Goal: Information Seeking & Learning: Learn about a topic

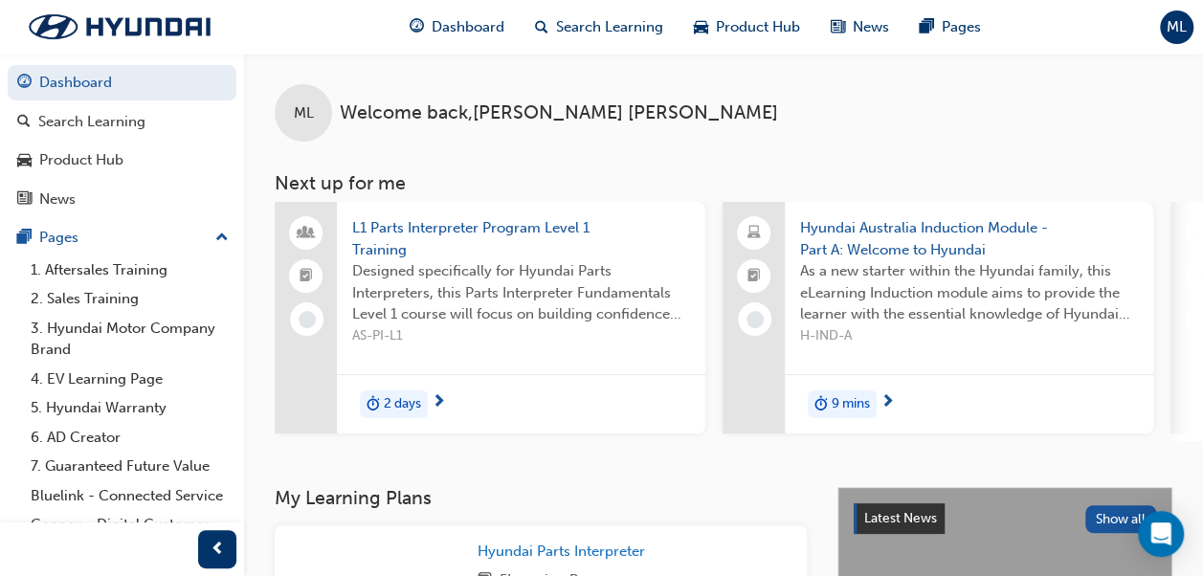
click at [452, 315] on span "Designed specifically for Hyundai Parts Interpreters, this Parts Interpreter Fu…" at bounding box center [521, 292] width 338 height 65
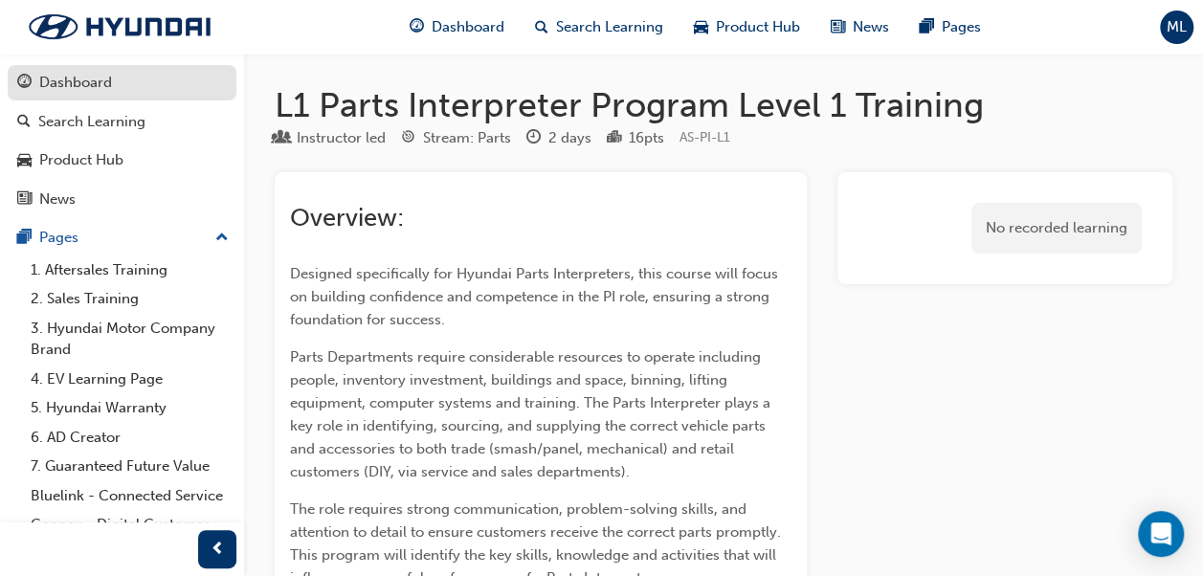
click at [106, 84] on div "Dashboard" at bounding box center [75, 83] width 73 height 22
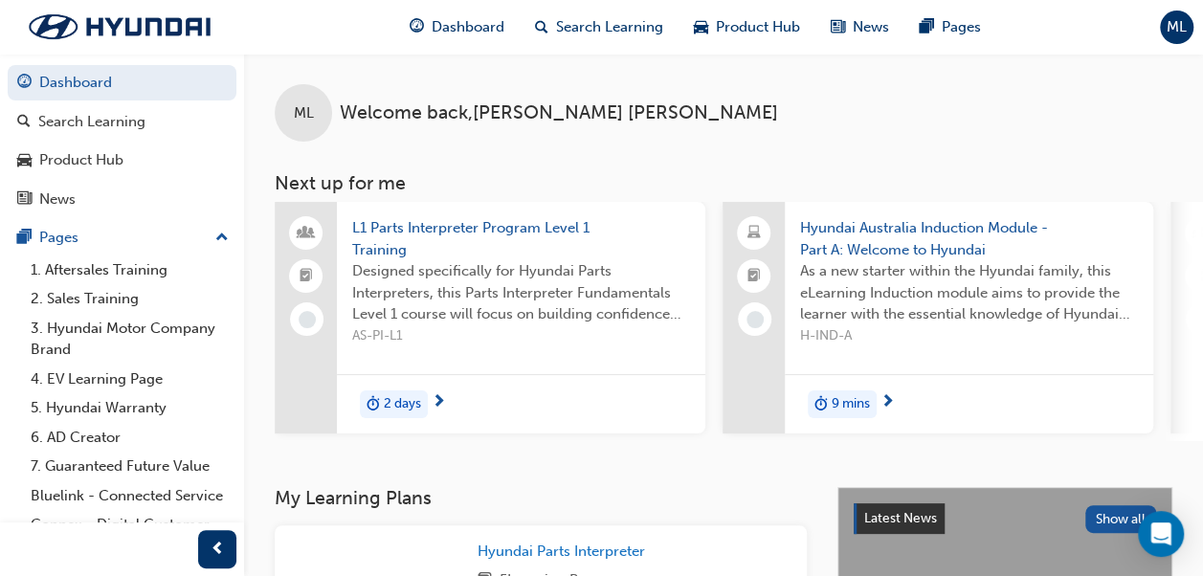
click at [938, 404] on div "9 mins" at bounding box center [969, 404] width 368 height 60
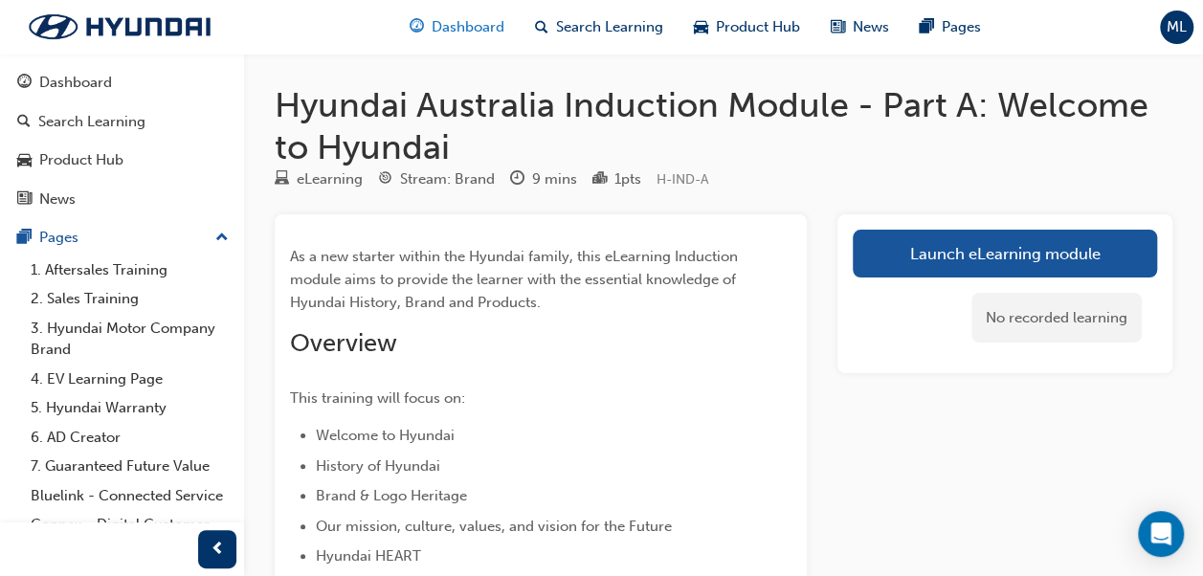
click at [425, 23] on div "Dashboard" at bounding box center [456, 27] width 125 height 39
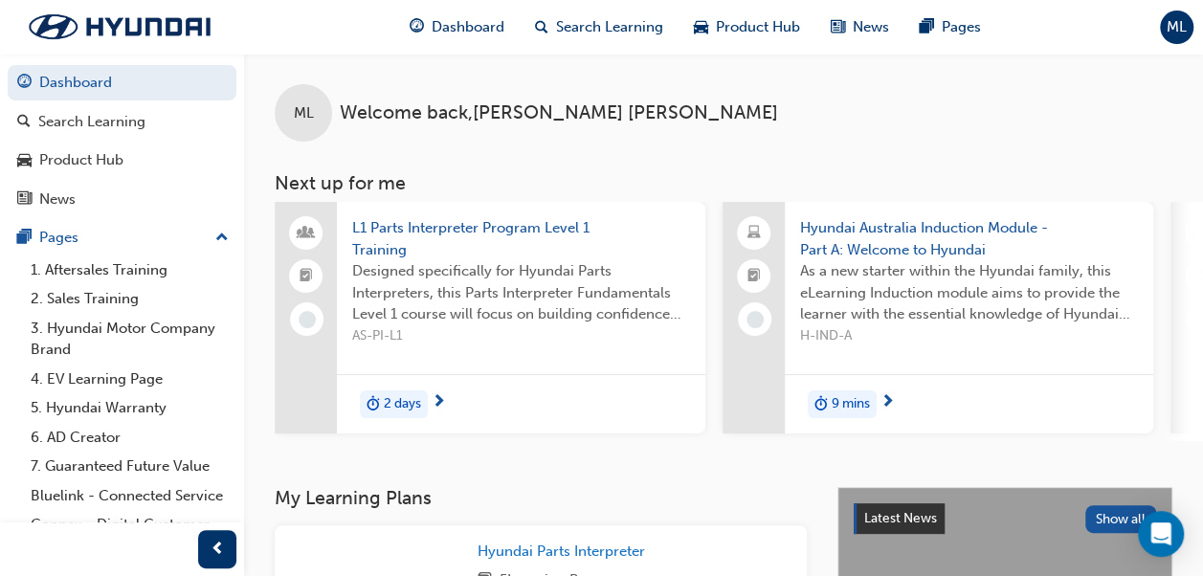
drag, startPoint x: 534, startPoint y: 438, endPoint x: 568, endPoint y: 445, distance: 35.1
click at [568, 441] on div "L1 Parts Interpreter Program Level 1 Training Designed specifically for Hyundai…" at bounding box center [739, 321] width 928 height 239
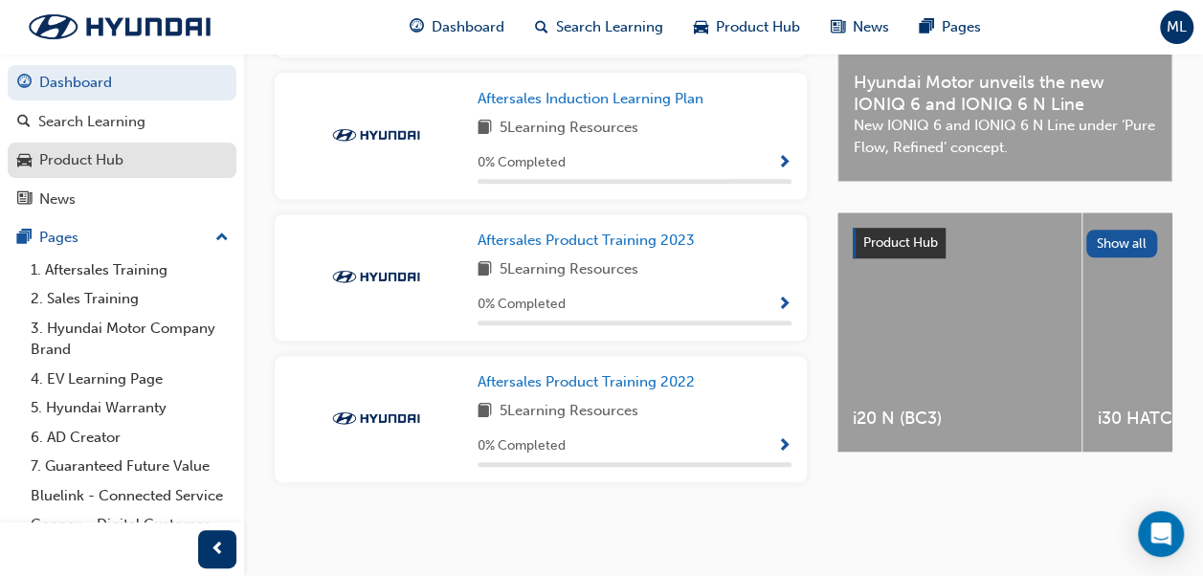
click at [132, 162] on div "Product Hub" at bounding box center [122, 160] width 210 height 24
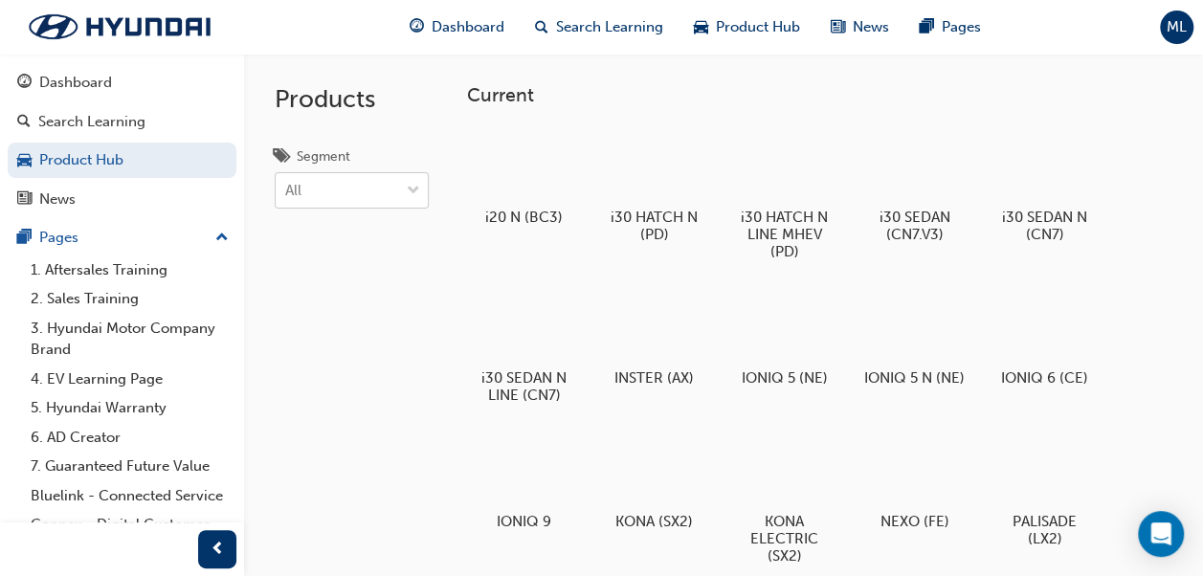
click at [414, 184] on span "down-icon" at bounding box center [413, 191] width 13 height 25
click at [287, 184] on input "Segment All" at bounding box center [286, 190] width 2 height 16
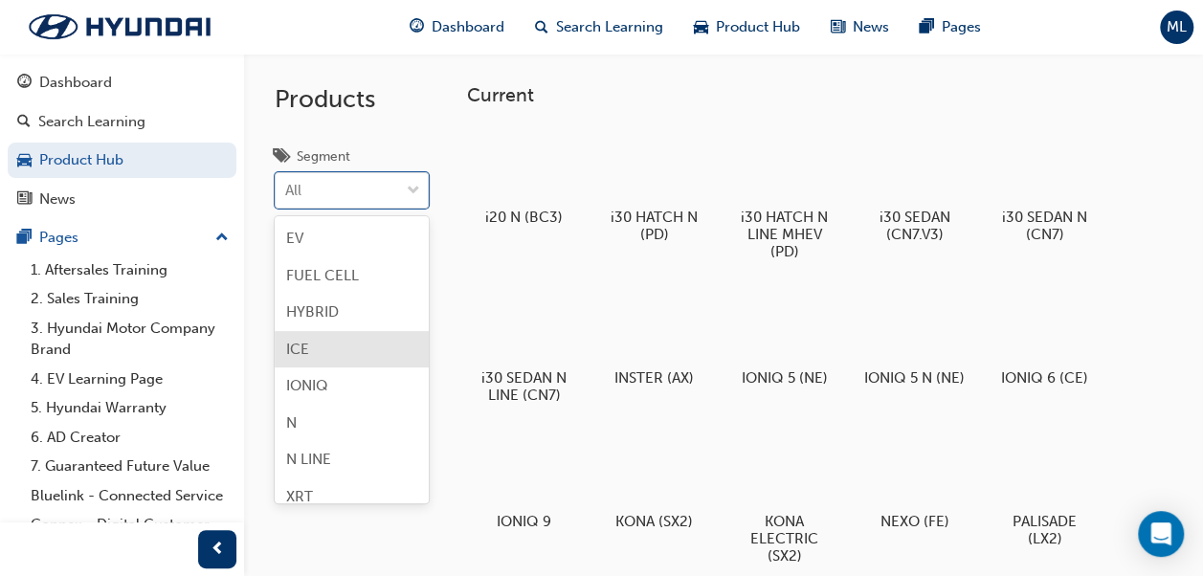
click at [338, 337] on div "ICE" at bounding box center [352, 349] width 154 height 37
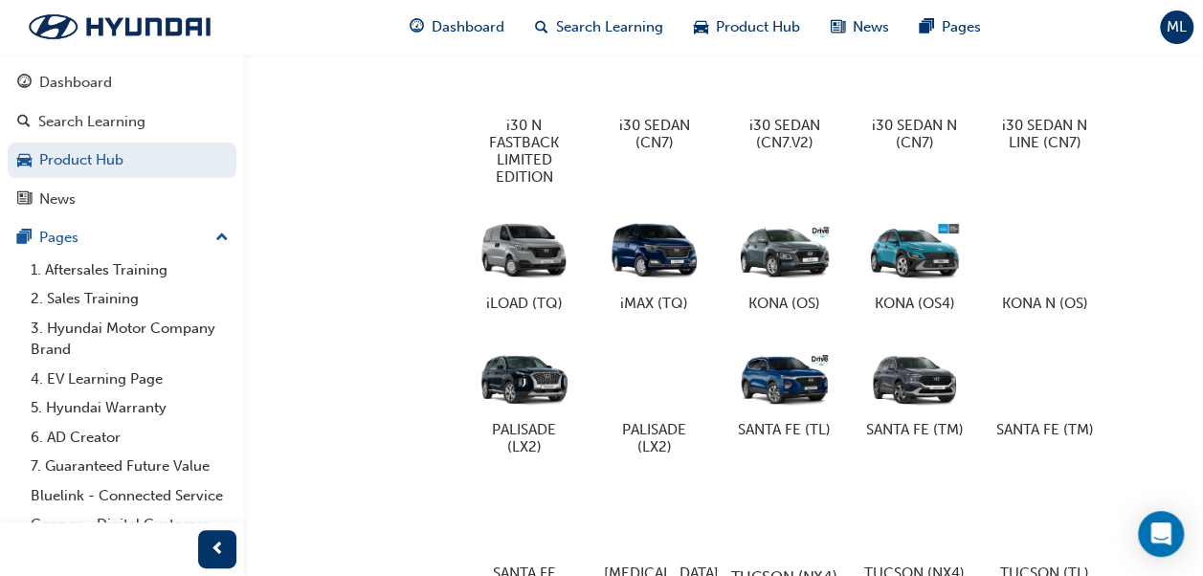
scroll to position [679, 0]
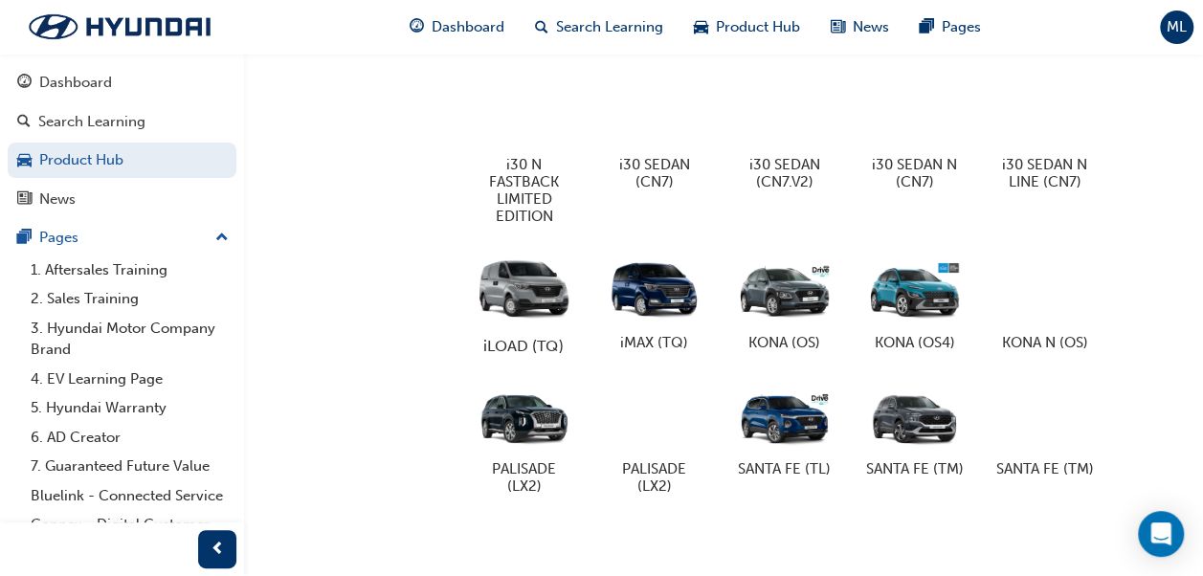
click at [523, 302] on div at bounding box center [524, 290] width 106 height 77
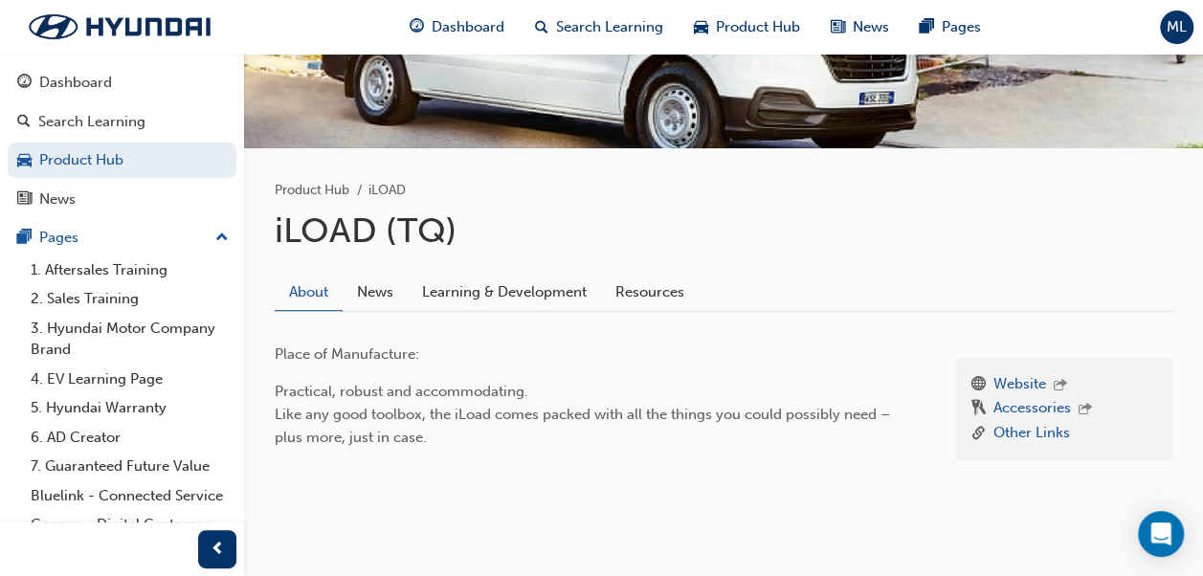
scroll to position [276, 0]
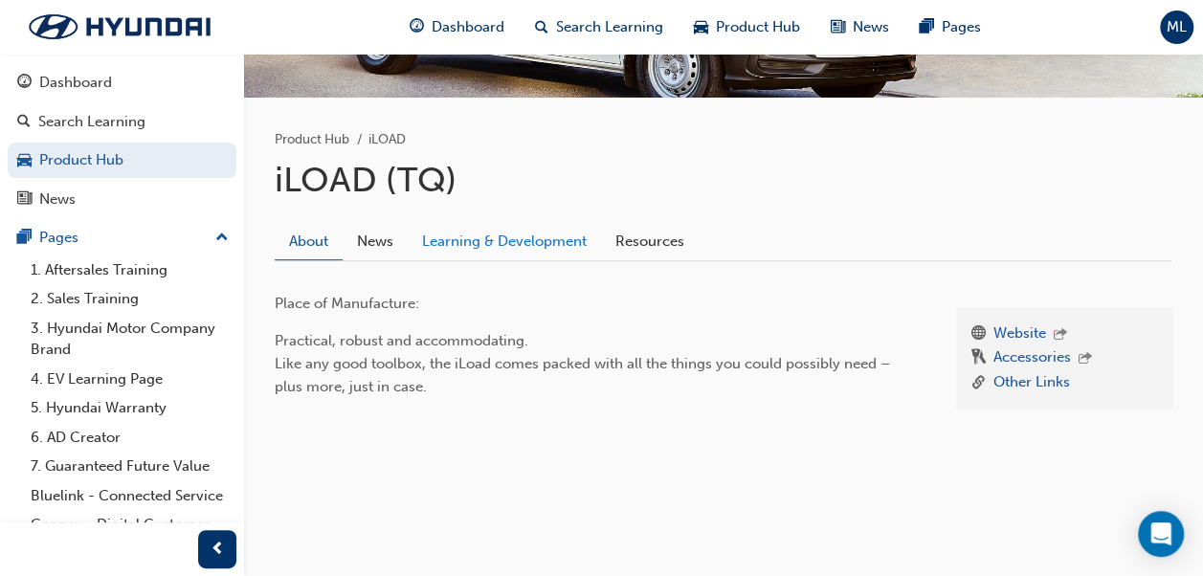
click at [467, 236] on link "Learning & Development" at bounding box center [504, 241] width 193 height 36
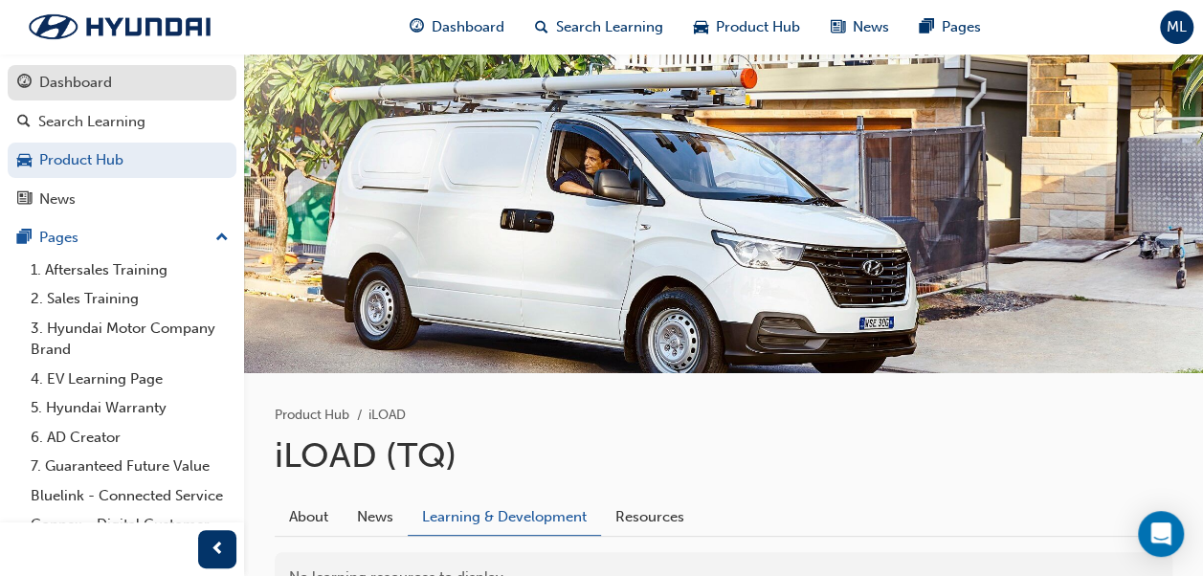
click at [105, 94] on link "Dashboard" at bounding box center [122, 82] width 229 height 35
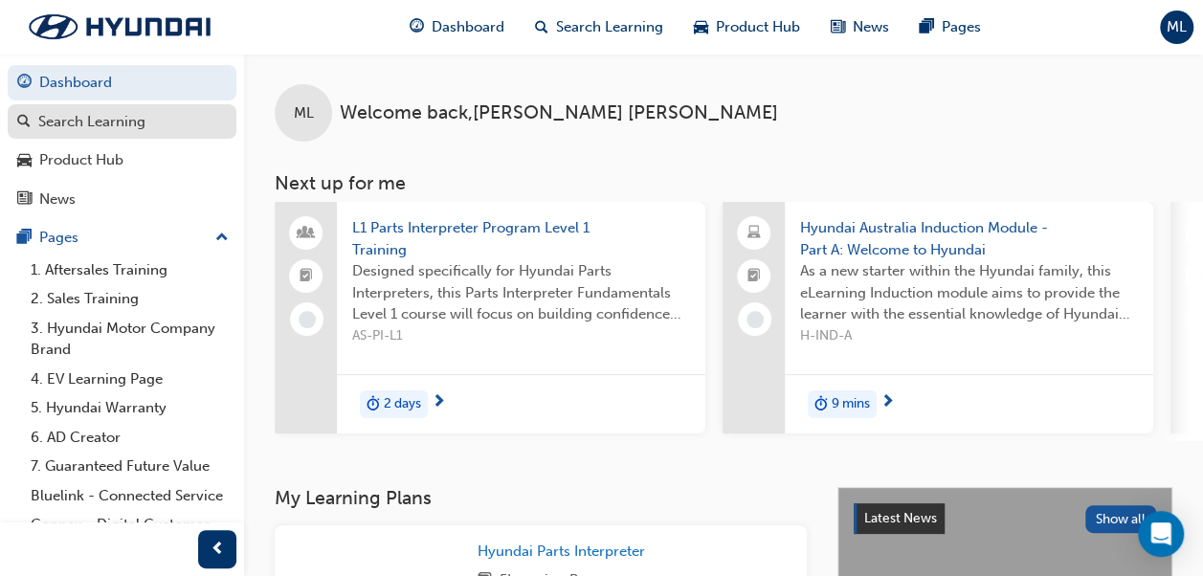
click at [102, 113] on div "Search Learning" at bounding box center [91, 122] width 107 height 22
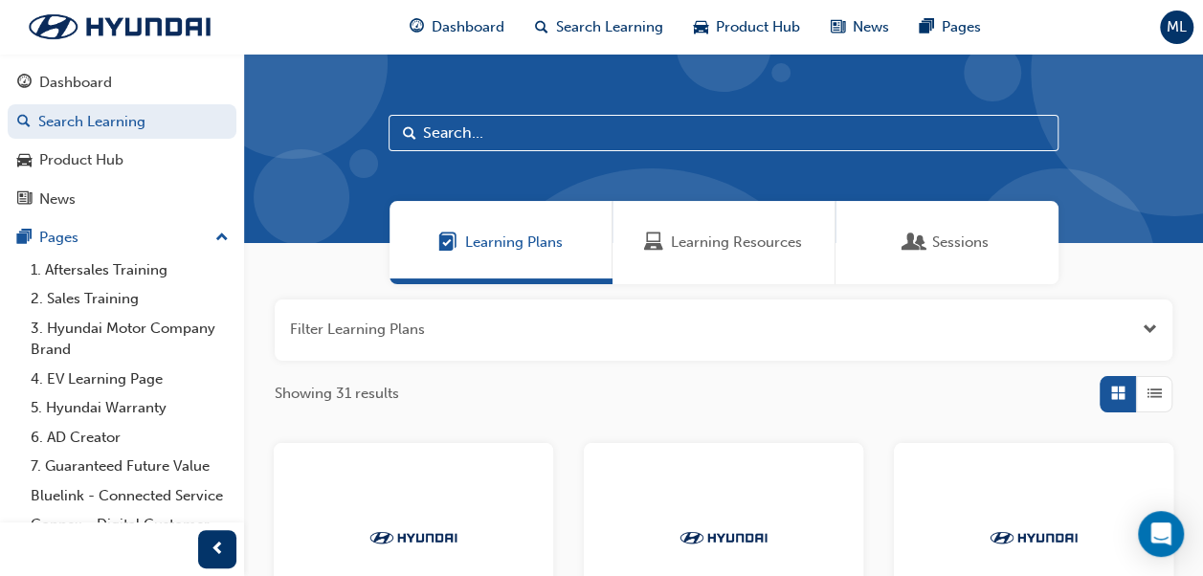
click at [718, 263] on div "Learning Resources" at bounding box center [723, 242] width 223 height 83
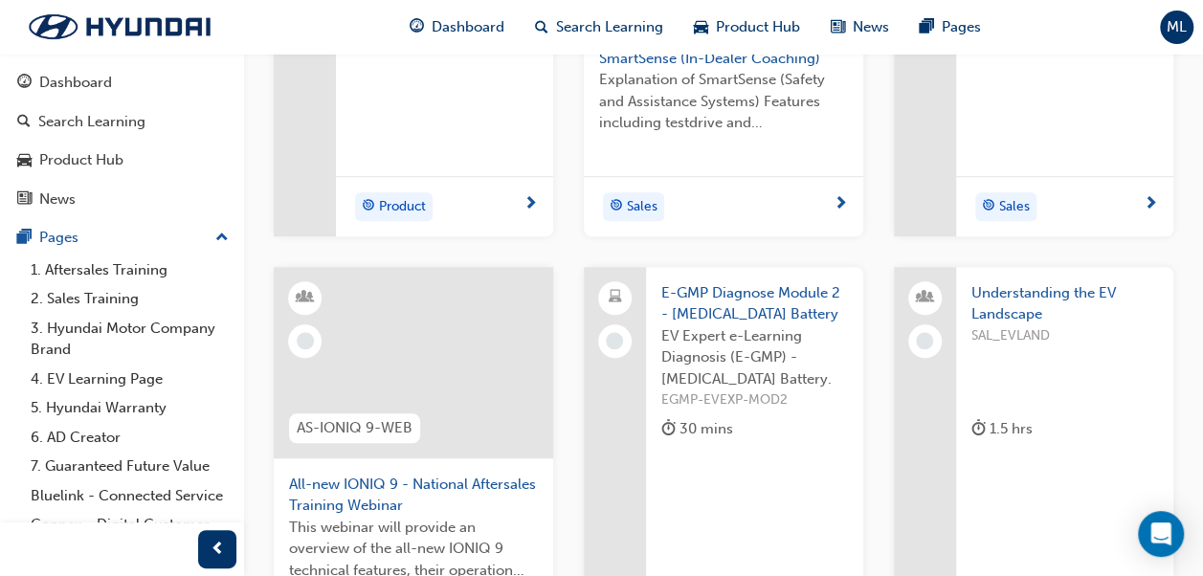
scroll to position [589, 0]
